Goal: Task Accomplishment & Management: Use online tool/utility

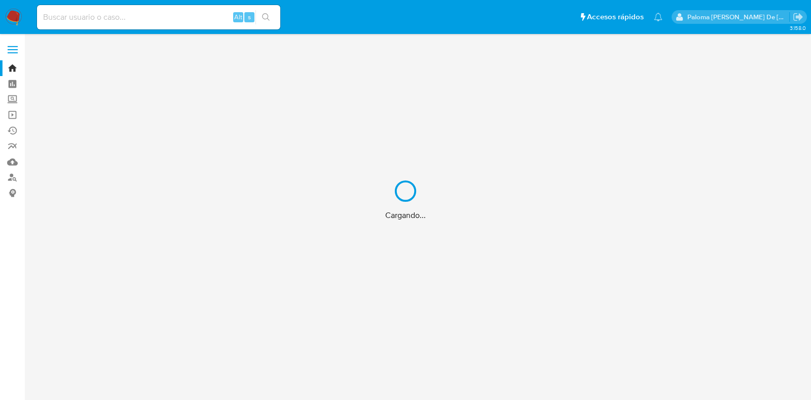
click at [99, 15] on div "Cargando..." at bounding box center [405, 200] width 811 height 400
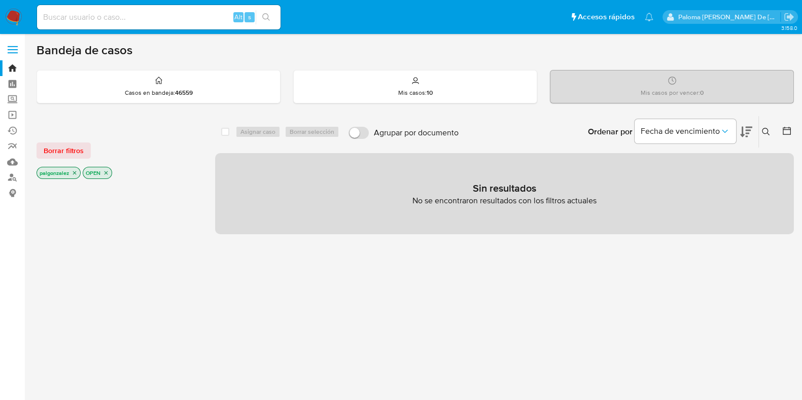
click at [113, 13] on input at bounding box center [158, 17] width 243 height 13
paste input "116478011"
type input "1116478011"
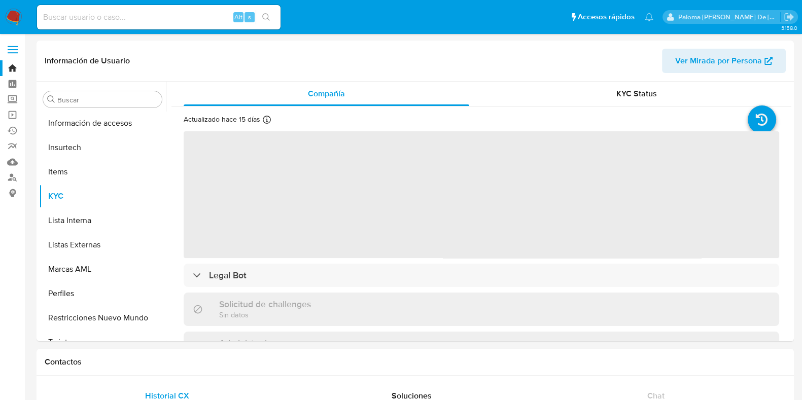
scroll to position [428, 0]
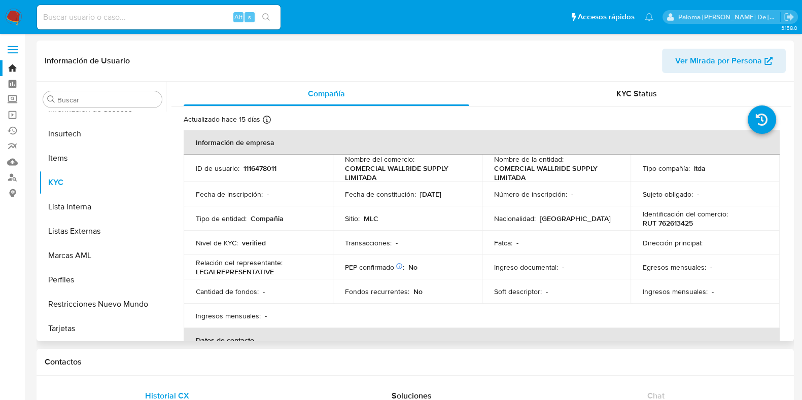
select select "10"
click at [85, 295] on button "Restricciones Nuevo Mundo" at bounding box center [98, 304] width 119 height 24
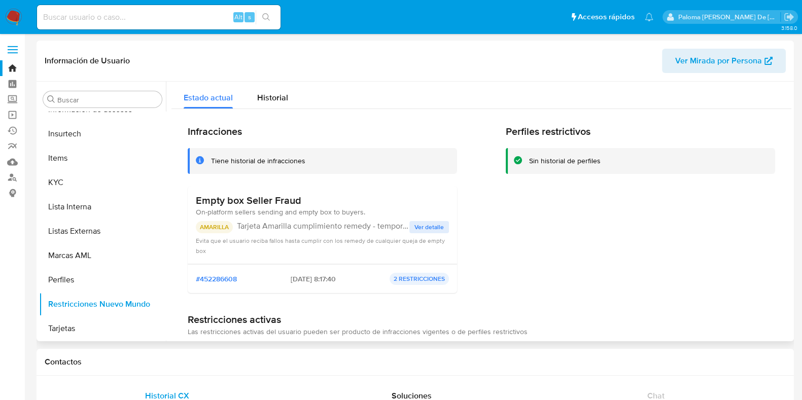
scroll to position [63, 0]
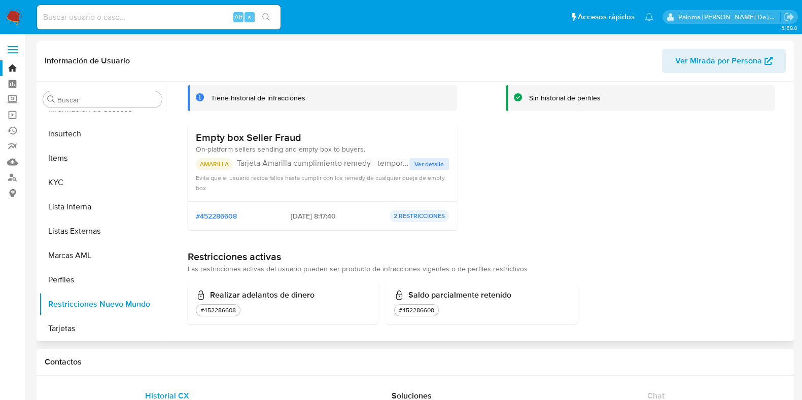
click at [426, 164] on span "Ver detalle" at bounding box center [428, 164] width 29 height 10
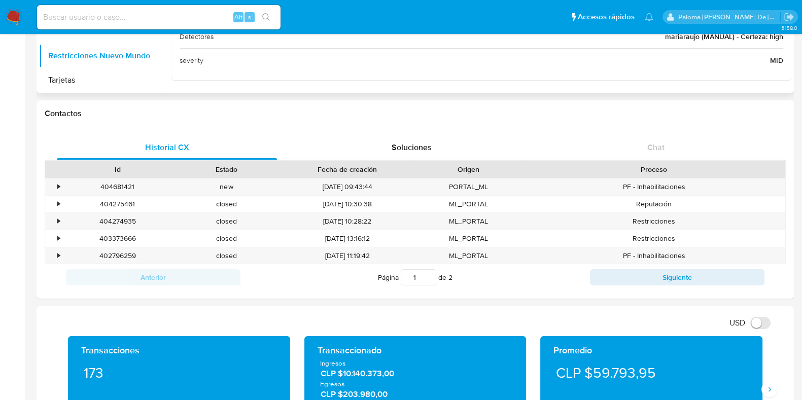
scroll to position [253, 0]
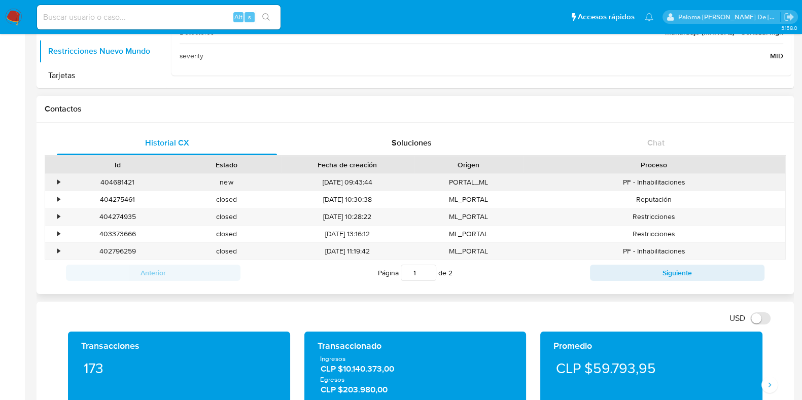
click at [58, 178] on div "•" at bounding box center [58, 183] width 3 height 10
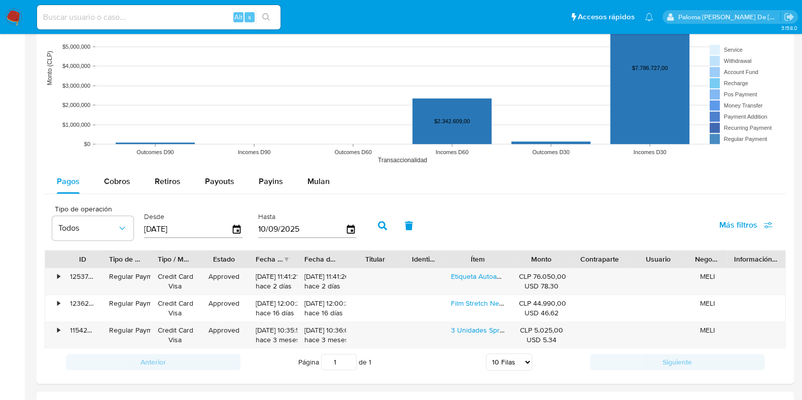
scroll to position [1078, 0]
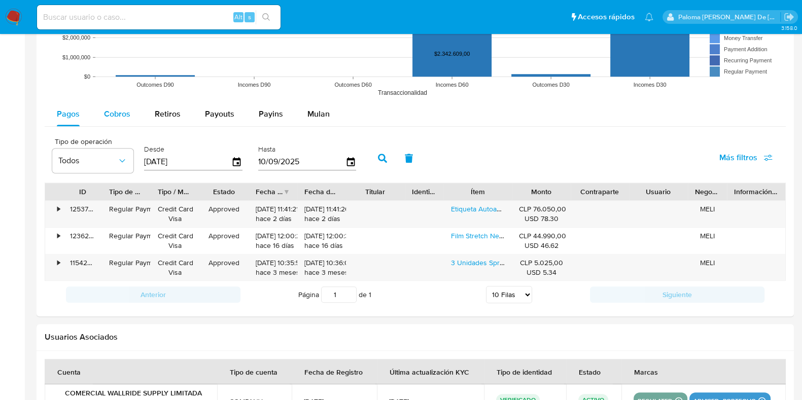
click at [114, 118] on span "Cobros" at bounding box center [117, 114] width 26 height 12
select select "10"
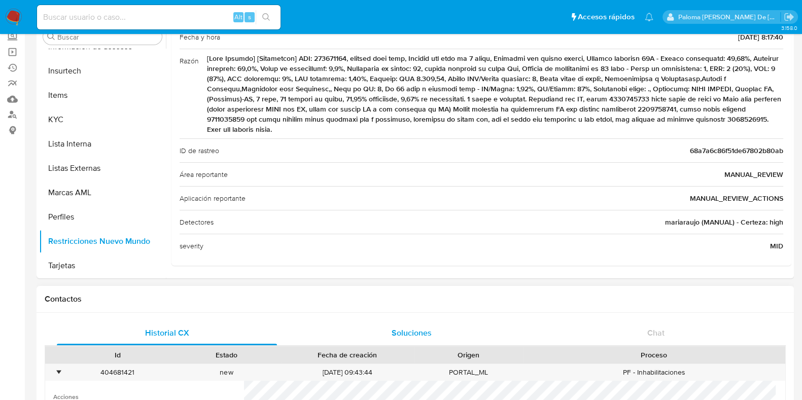
scroll to position [0, 0]
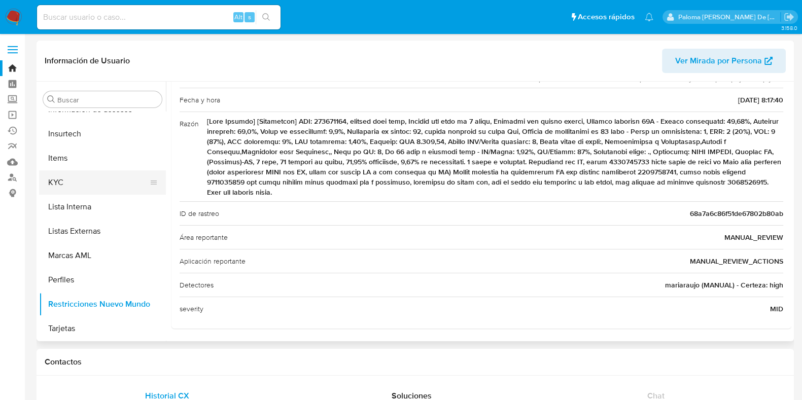
drag, startPoint x: 54, startPoint y: 182, endPoint x: 60, endPoint y: 184, distance: 6.3
click at [53, 182] on button "KYC" at bounding box center [98, 182] width 119 height 24
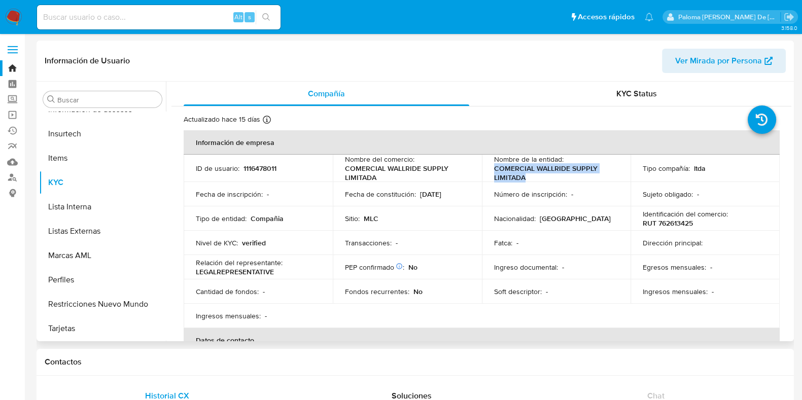
drag, startPoint x: 550, startPoint y: 174, endPoint x: 494, endPoint y: 168, distance: 56.1
click at [494, 168] on p "COMERCIAL WALLRIDE SUPPLY LIMITADA" at bounding box center [554, 173] width 121 height 18
copy p "COMERCIAL WALLRIDE SUPPLY LIMITADA"
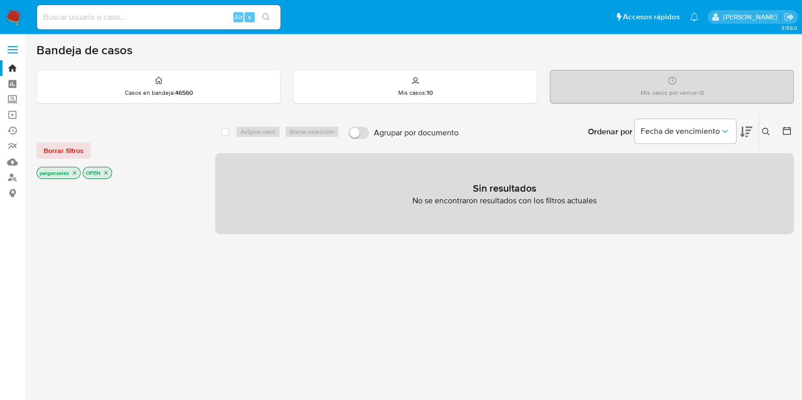
click at [109, 170] on icon "close-filter" at bounding box center [106, 173] width 6 height 6
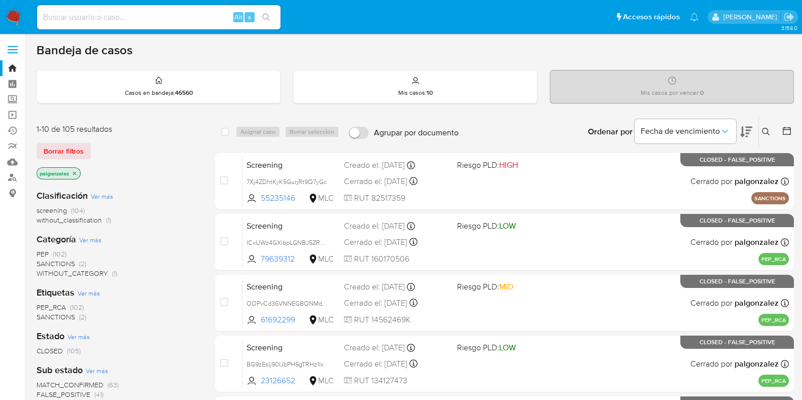
click at [77, 171] on icon "close-filter" at bounding box center [75, 173] width 6 height 6
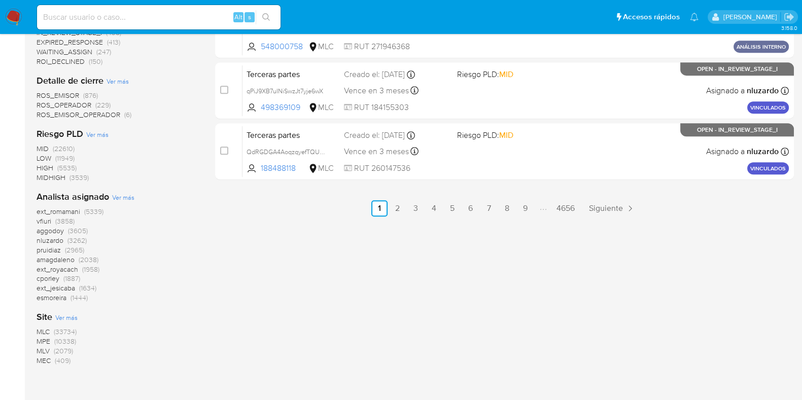
scroll to position [634, 0]
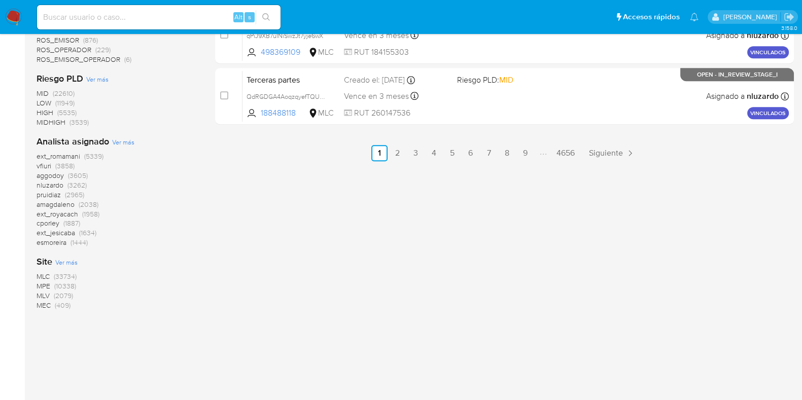
click at [48, 274] on span "MLC" at bounding box center [43, 276] width 13 height 10
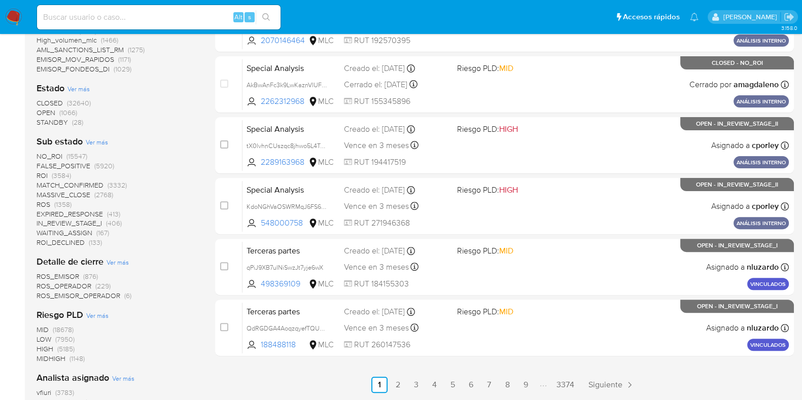
scroll to position [386, 0]
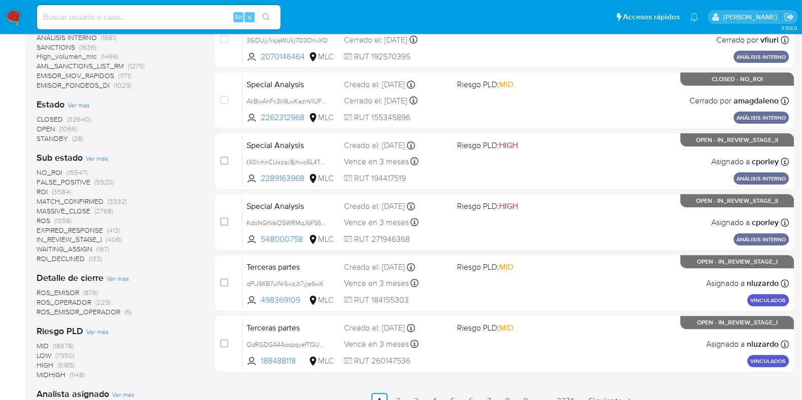
click at [52, 124] on span "OPEN" at bounding box center [46, 129] width 19 height 10
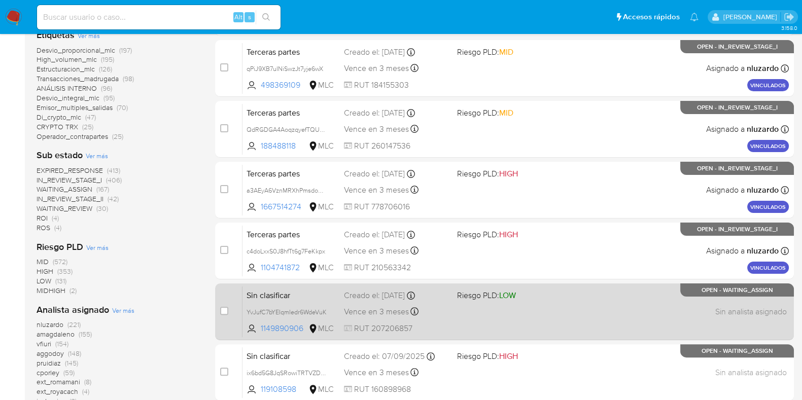
scroll to position [437, 0]
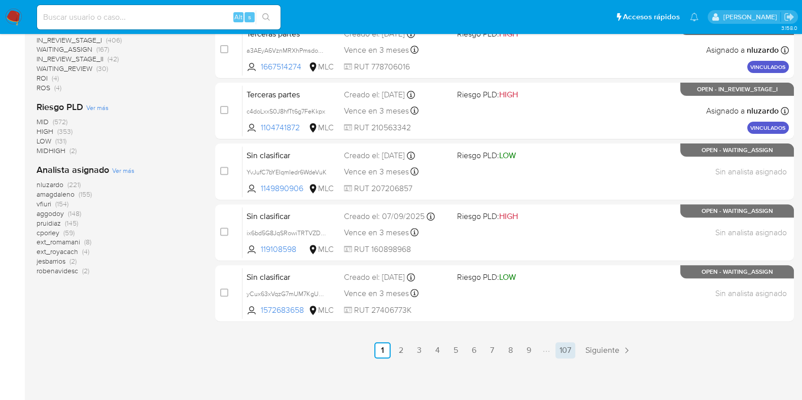
click at [562, 348] on link "107" at bounding box center [565, 350] width 20 height 16
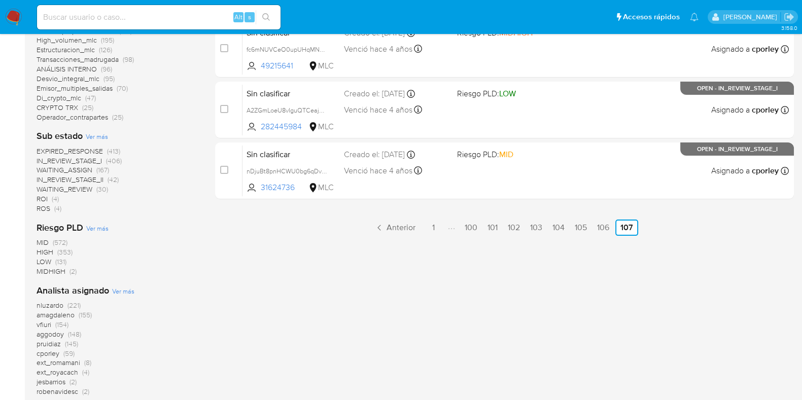
scroll to position [403, 0]
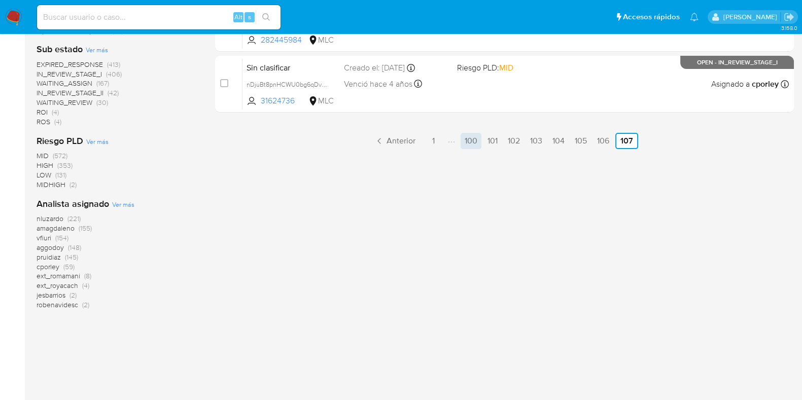
click at [469, 135] on link "100" at bounding box center [471, 141] width 21 height 16
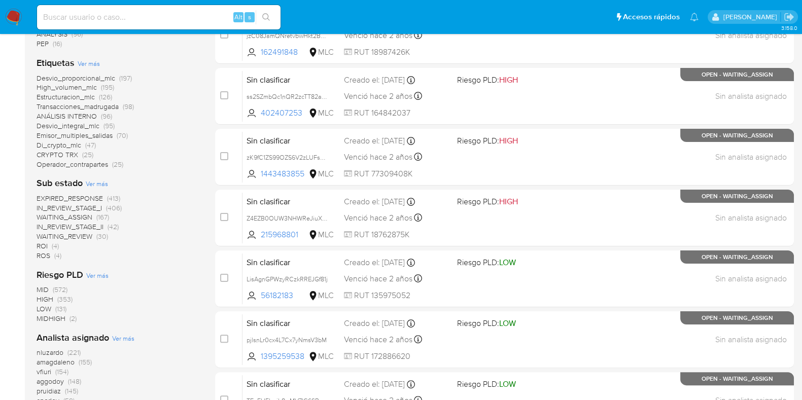
scroll to position [437, 0]
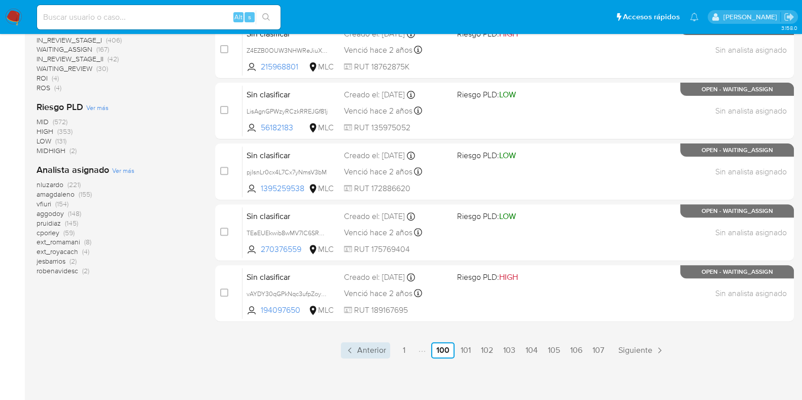
click at [365, 352] on span "Anterior" at bounding box center [371, 350] width 29 height 8
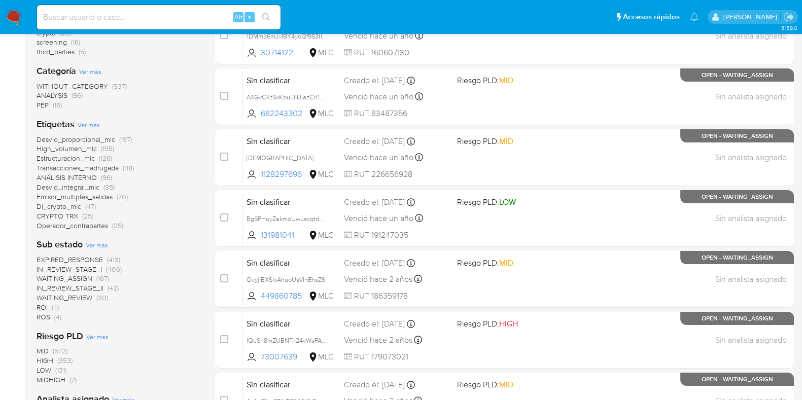
scroll to position [437, 0]
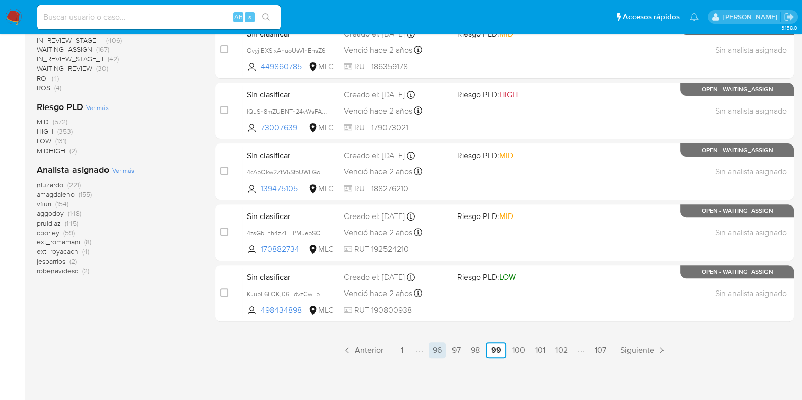
click at [433, 351] on link "96" at bounding box center [437, 350] width 17 height 16
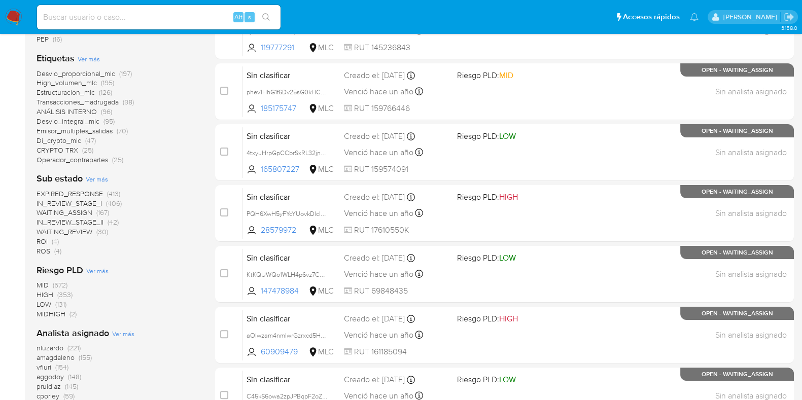
scroll to position [437, 0]
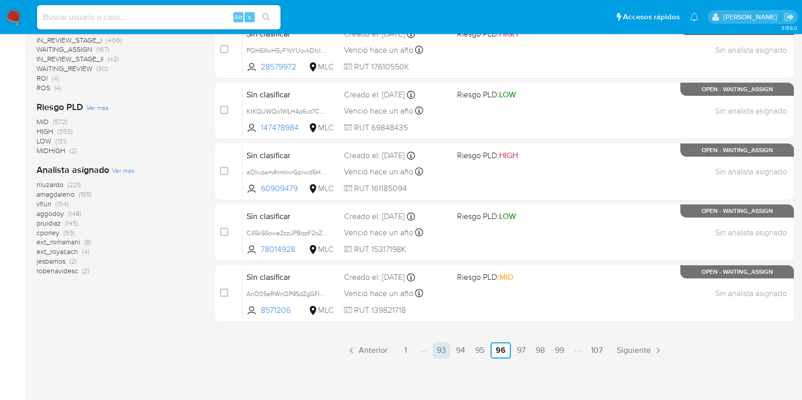
click at [439, 350] on link "93" at bounding box center [441, 350] width 17 height 16
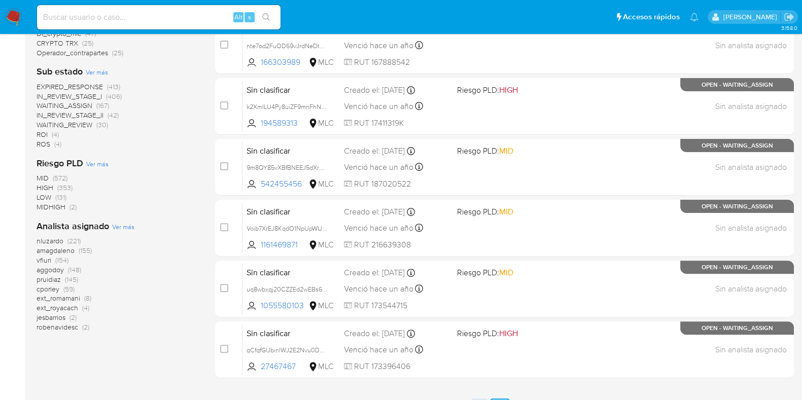
scroll to position [437, 0]
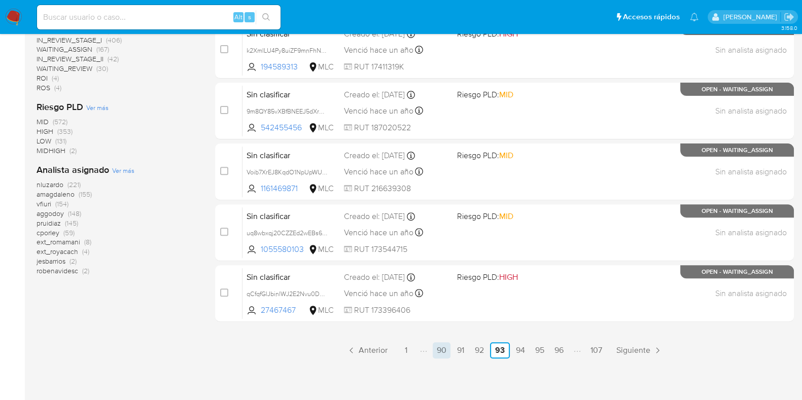
click at [441, 344] on link "90" at bounding box center [442, 350] width 18 height 16
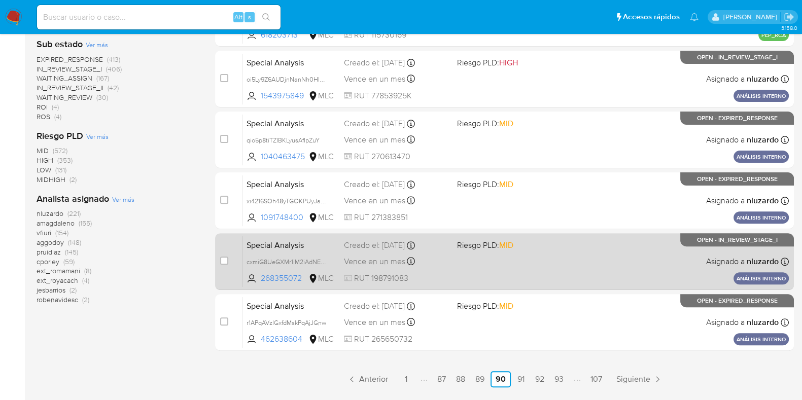
scroll to position [437, 0]
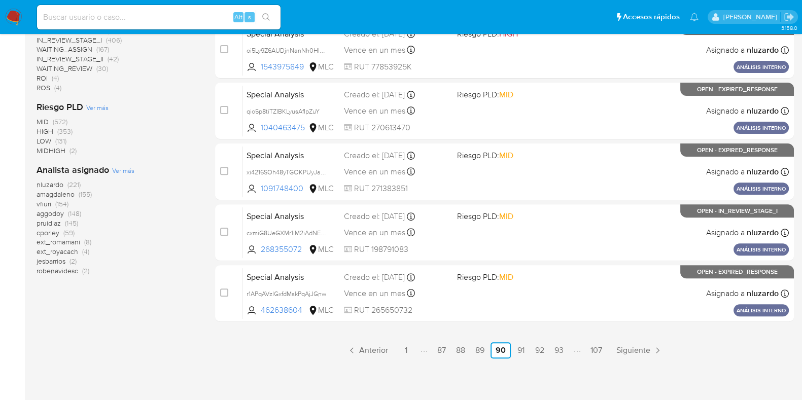
click at [521, 353] on link "91" at bounding box center [521, 350] width 16 height 16
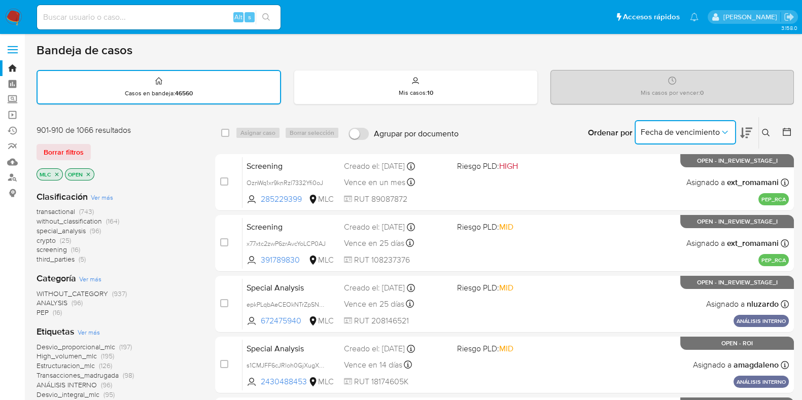
click at [735, 125] on button "Fecha de vencimiento" at bounding box center [684, 132] width 101 height 24
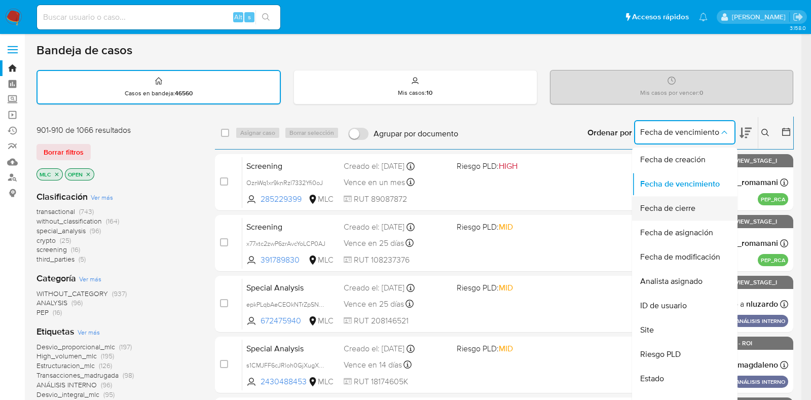
click at [697, 210] on div "Fecha de cierre" at bounding box center [682, 208] width 83 height 24
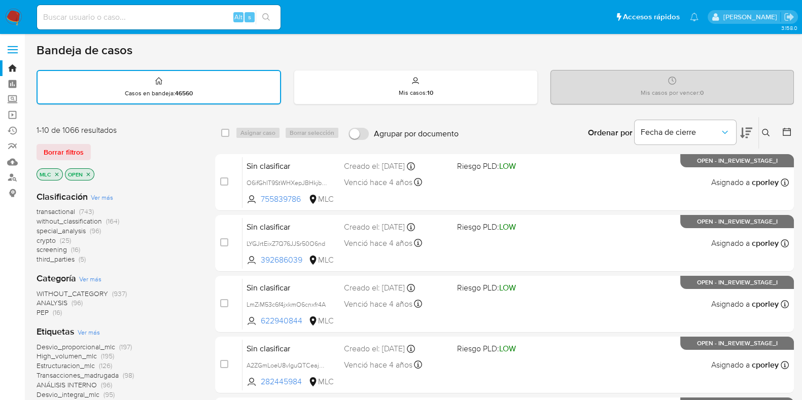
click at [745, 132] on icon at bounding box center [746, 133] width 12 height 12
click at [749, 137] on icon at bounding box center [746, 133] width 12 height 12
click at [87, 172] on icon "close-filter" at bounding box center [88, 174] width 6 height 6
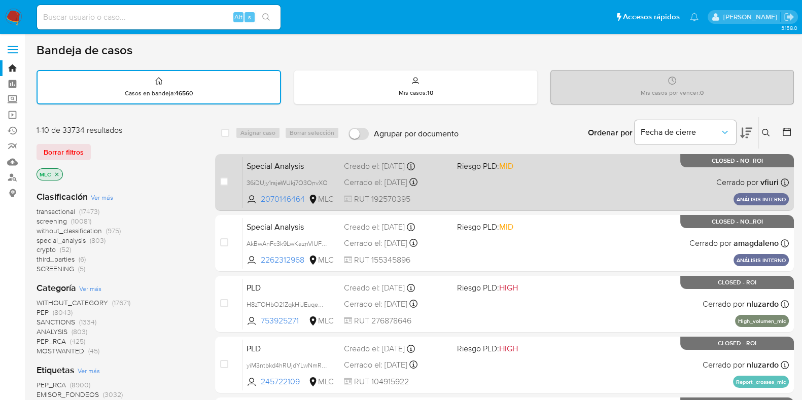
click at [582, 179] on div "Special Analysis 36iDUjy1rsjeWUkj7O3OnvXO 2070146464 MLC Riesgo PLD: MID Creado…" at bounding box center [515, 182] width 546 height 51
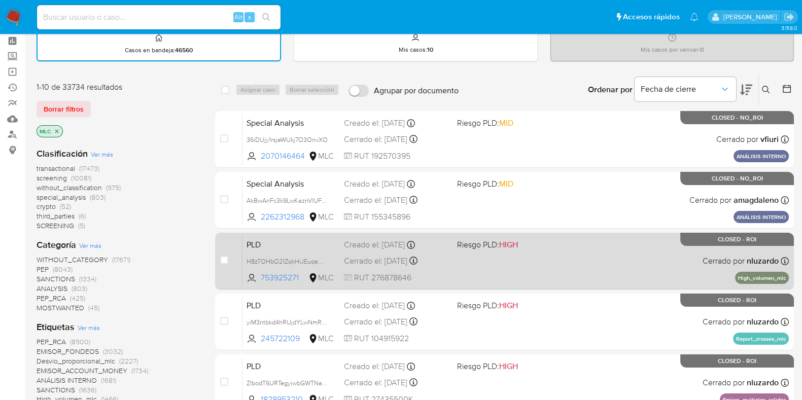
scroll to position [63, 0]
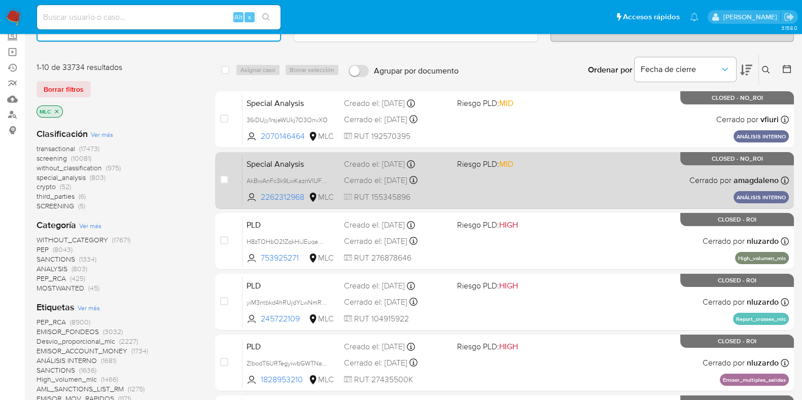
click at [517, 178] on div "Special Analysis AkBwAnFc3k9LwKaznVlUFqYC 2262312968 MLC Riesgo PLD: MID Creado…" at bounding box center [515, 180] width 546 height 51
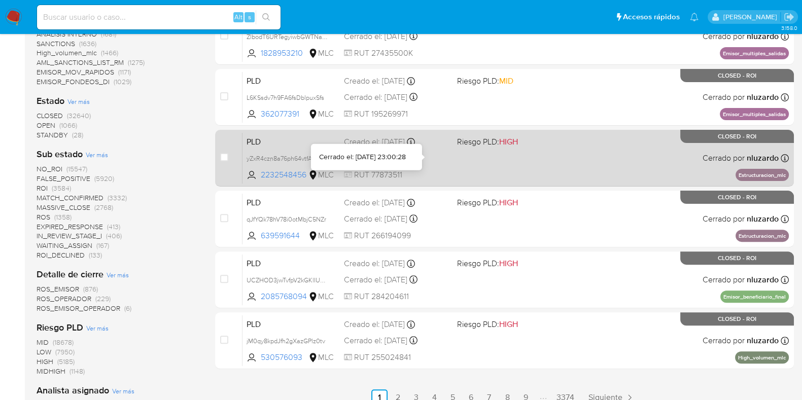
scroll to position [443, 0]
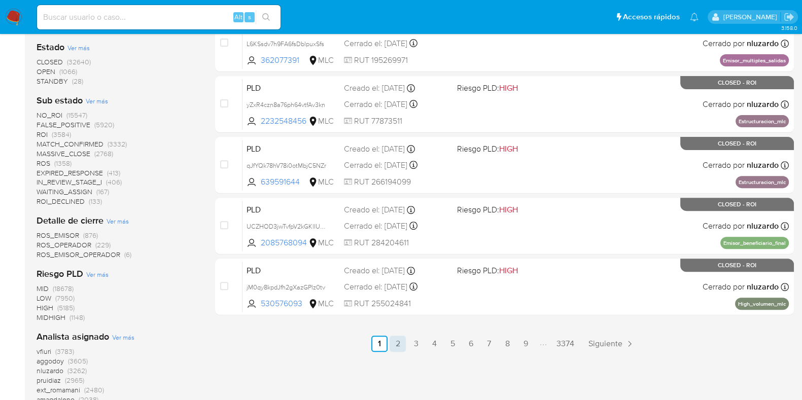
click at [399, 343] on link "2" at bounding box center [398, 344] width 16 height 16
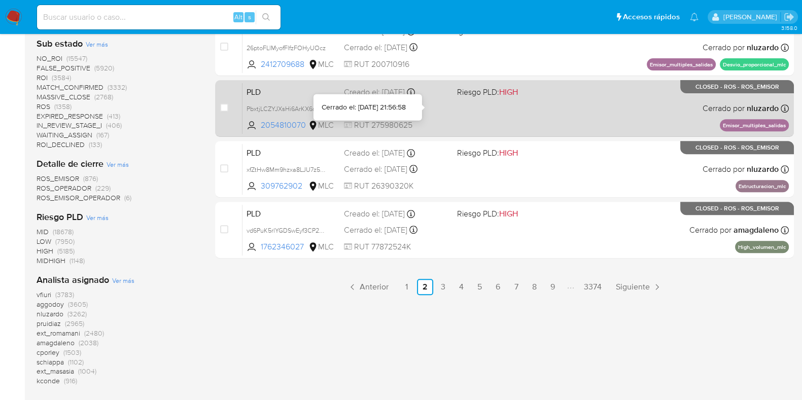
scroll to position [571, 0]
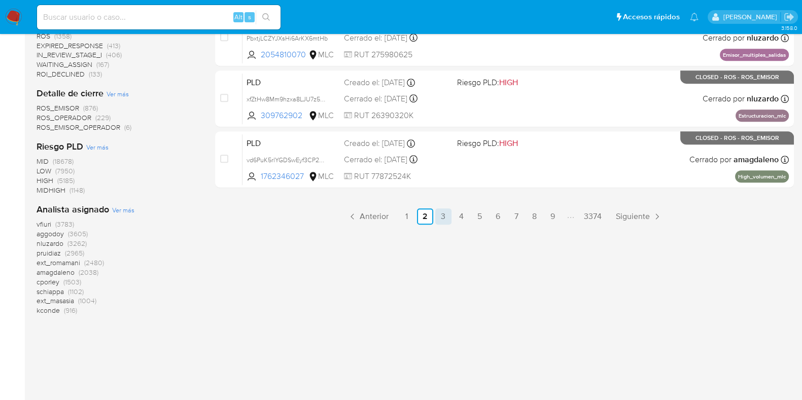
click at [449, 216] on link "3" at bounding box center [443, 216] width 16 height 16
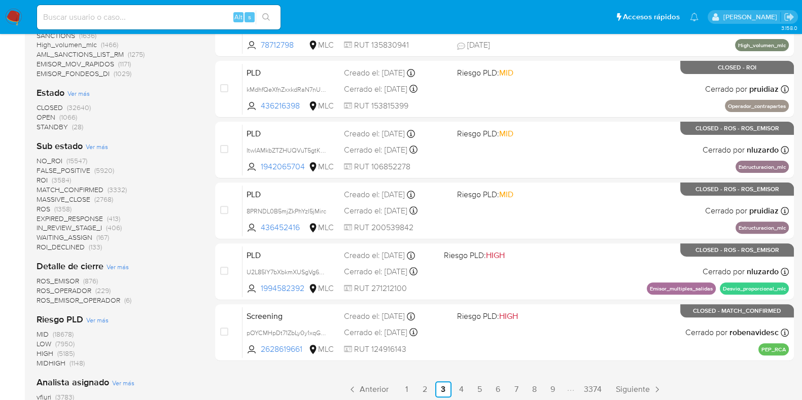
scroll to position [443, 0]
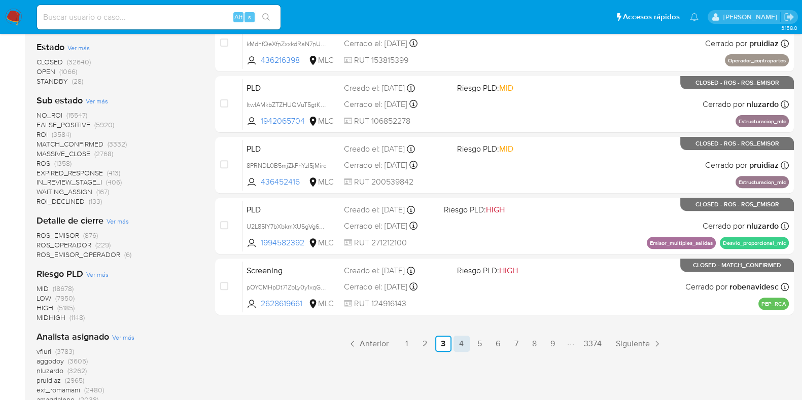
click at [462, 342] on link "4" at bounding box center [461, 344] width 16 height 16
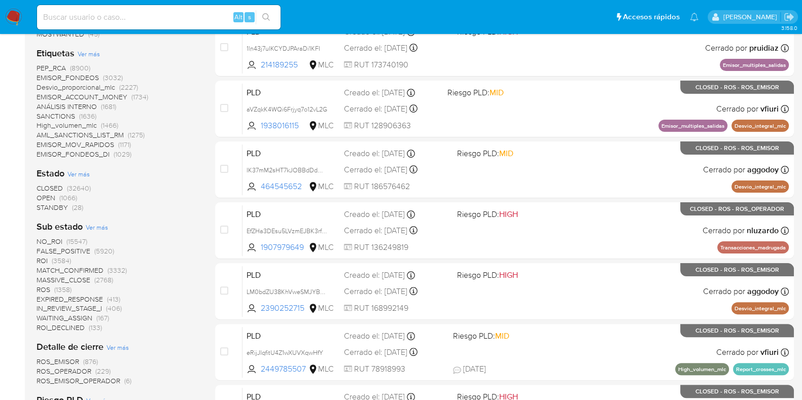
scroll to position [571, 0]
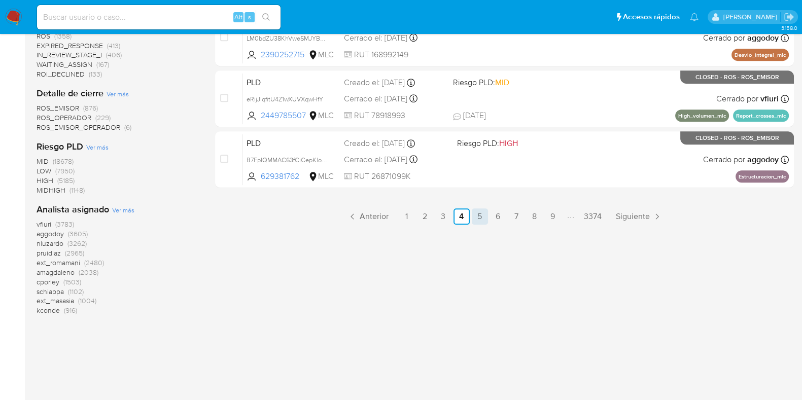
click at [481, 214] on link "5" at bounding box center [480, 216] width 16 height 16
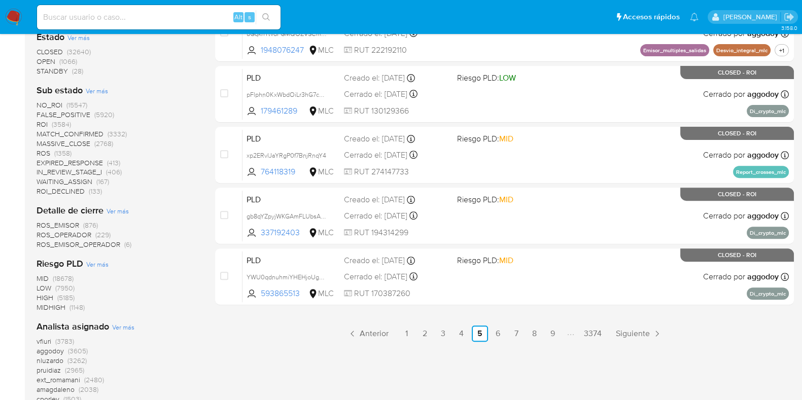
scroll to position [507, 0]
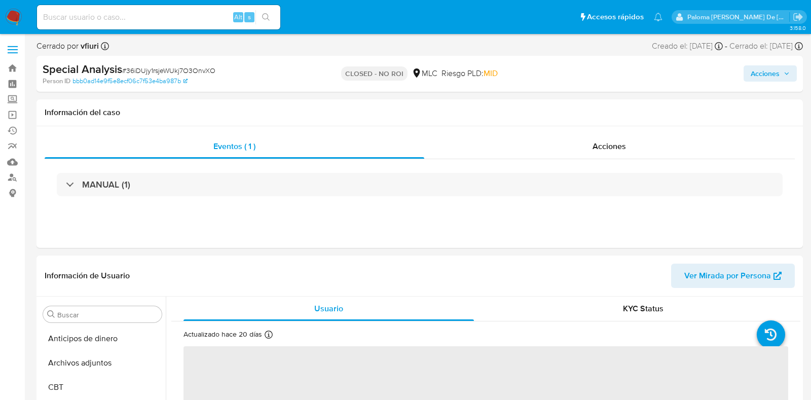
select select "10"
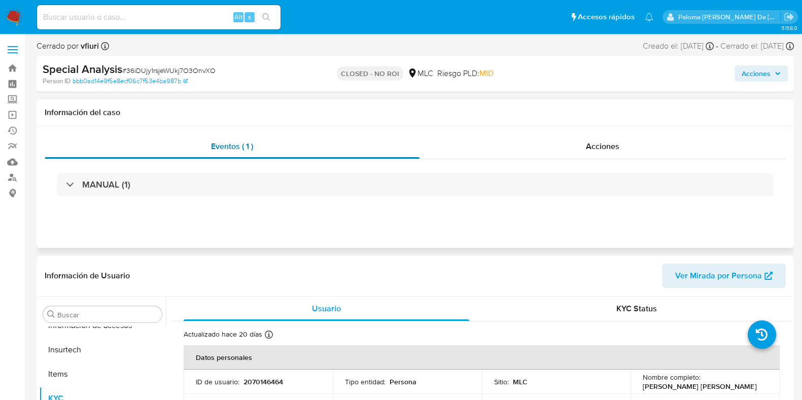
scroll to position [428, 0]
click at [578, 145] on div "Acciones" at bounding box center [602, 146] width 366 height 24
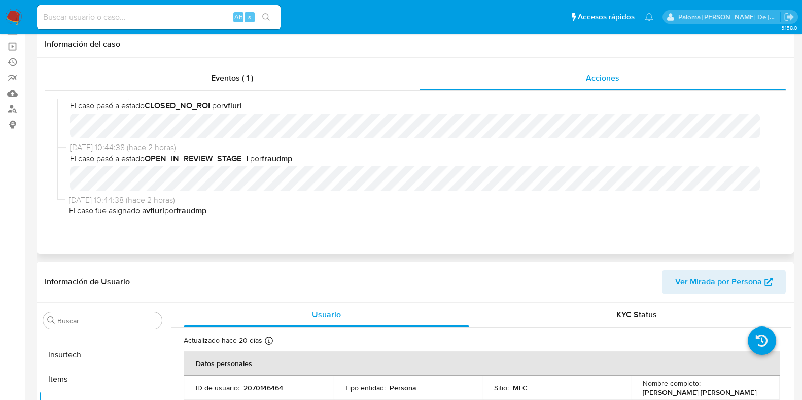
scroll to position [0, 0]
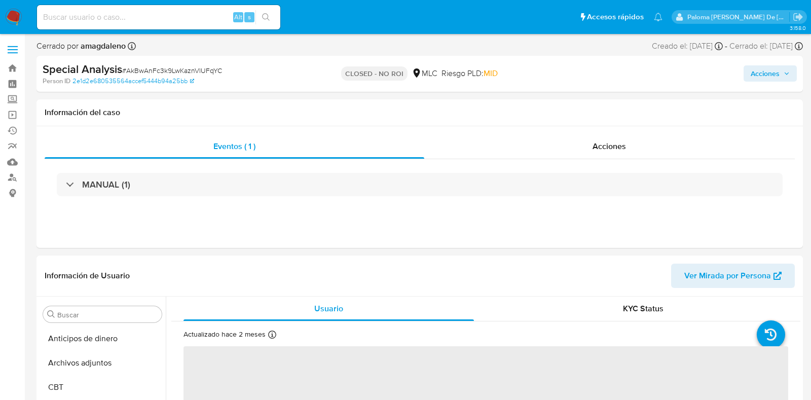
select select "10"
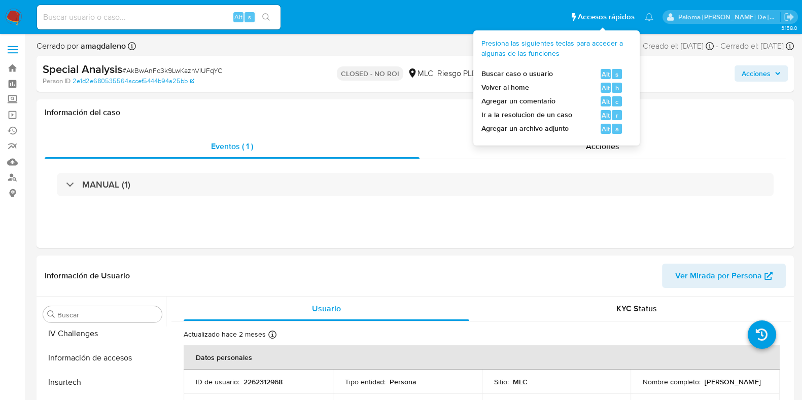
scroll to position [428, 0]
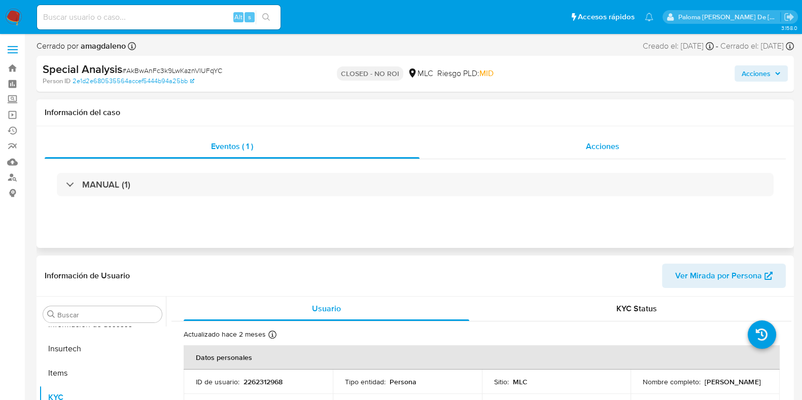
click at [608, 149] on span "Acciones" at bounding box center [602, 146] width 33 height 12
